Goal: Find specific page/section

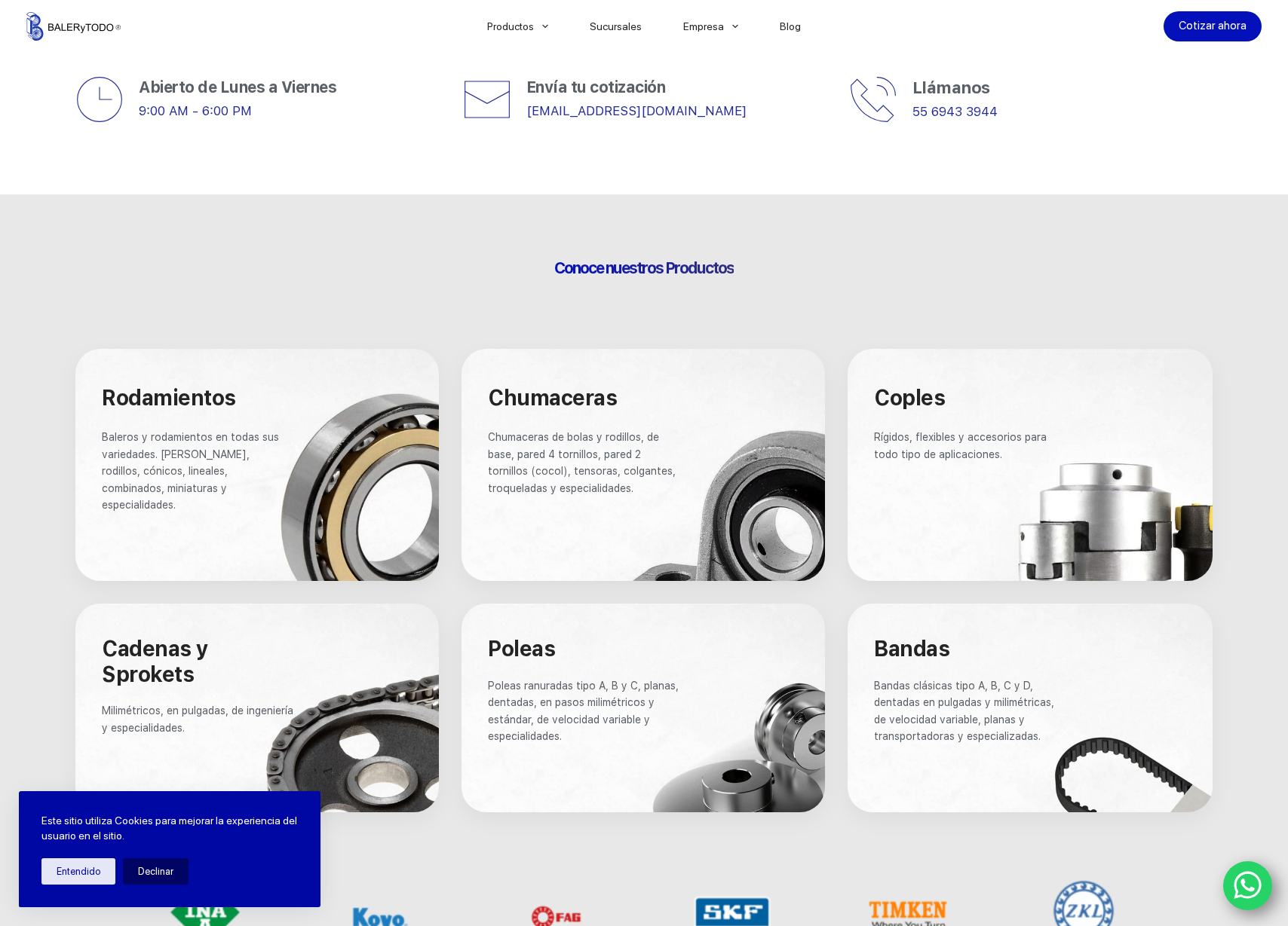
scroll to position [653, 0]
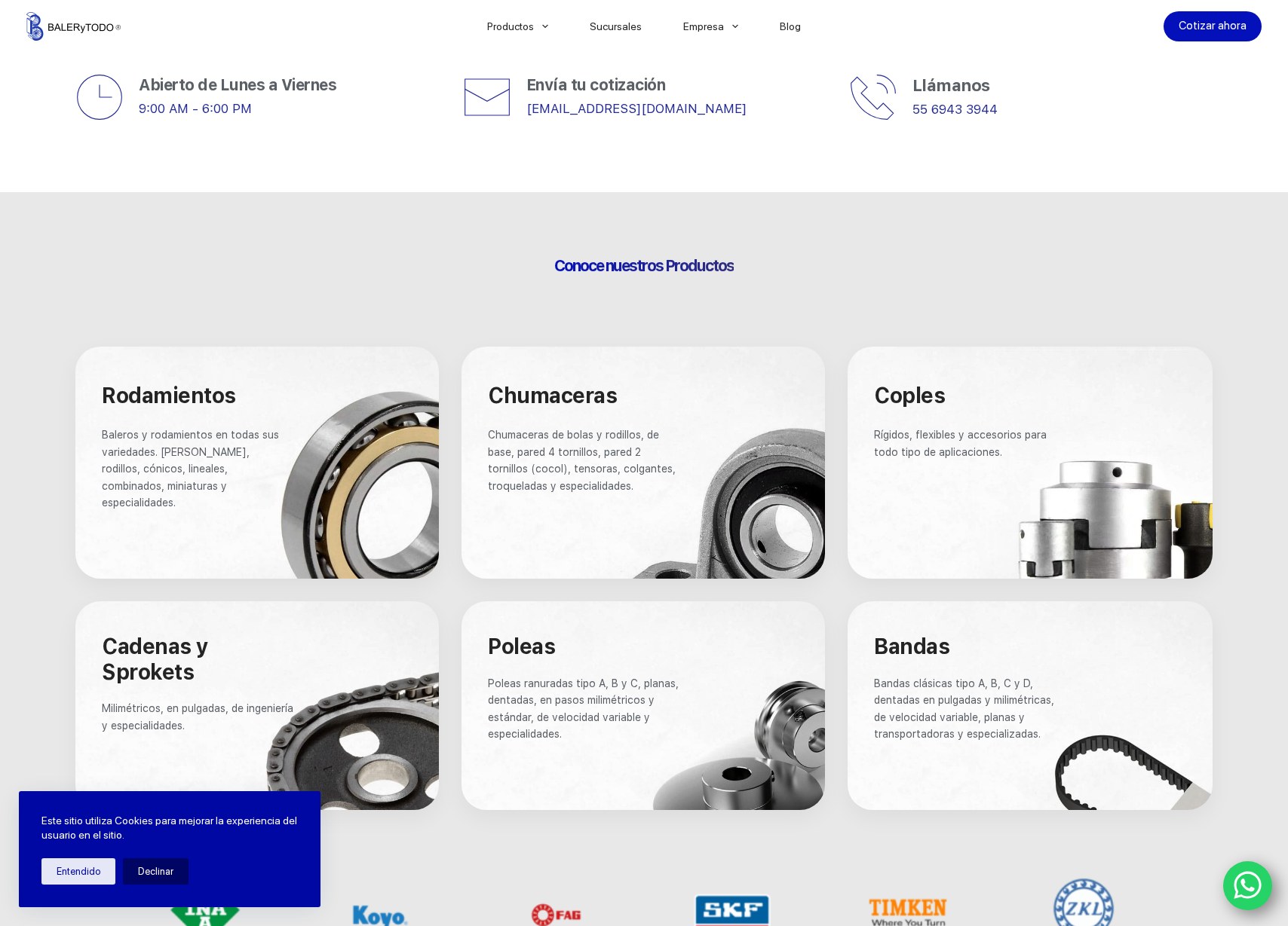
click at [335, 484] on div at bounding box center [257, 463] width 363 height 232
click at [269, 461] on p "Baleros y rodamientos en todas sus variedades. [PERSON_NAME], rodillos, cónicos…" at bounding box center [193, 468] width 182 height 84
click at [145, 392] on span "Rodamientos" at bounding box center [169, 395] width 134 height 25
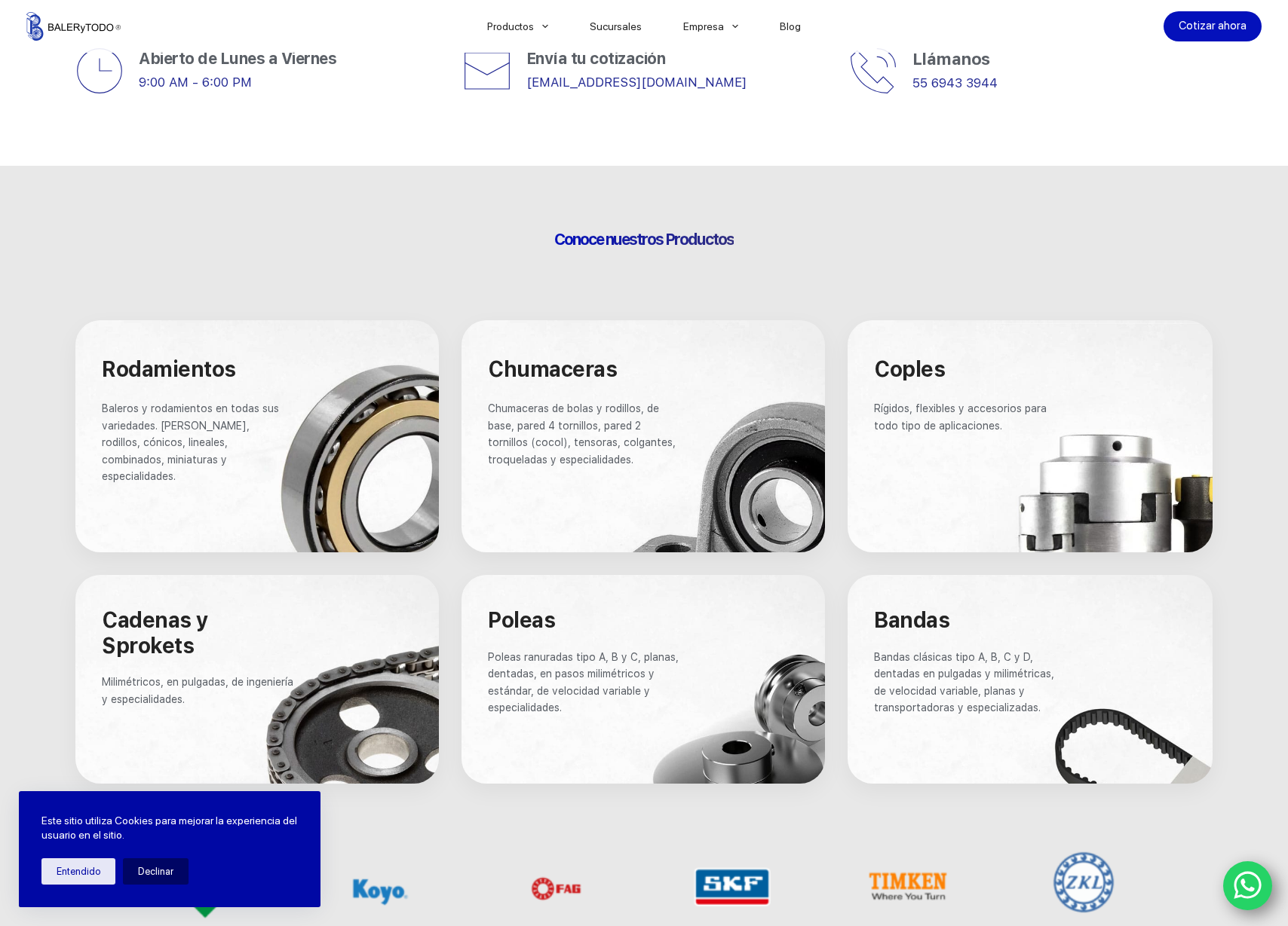
scroll to position [674, 0]
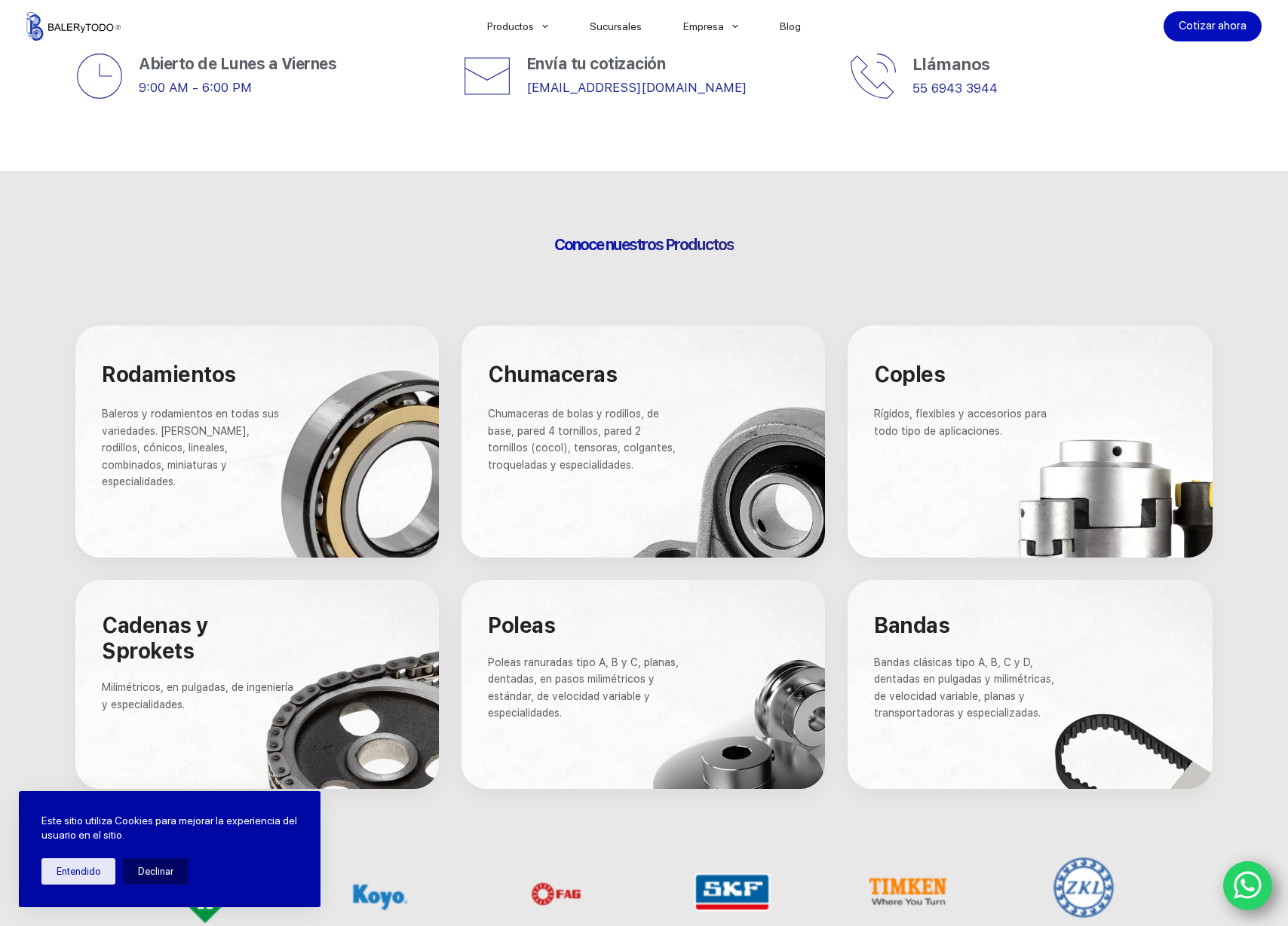
click at [338, 449] on div at bounding box center [257, 442] width 363 height 232
click at [352, 472] on div at bounding box center [257, 442] width 363 height 232
click at [315, 493] on div at bounding box center [257, 442] width 363 height 232
